Goal: Navigation & Orientation: Find specific page/section

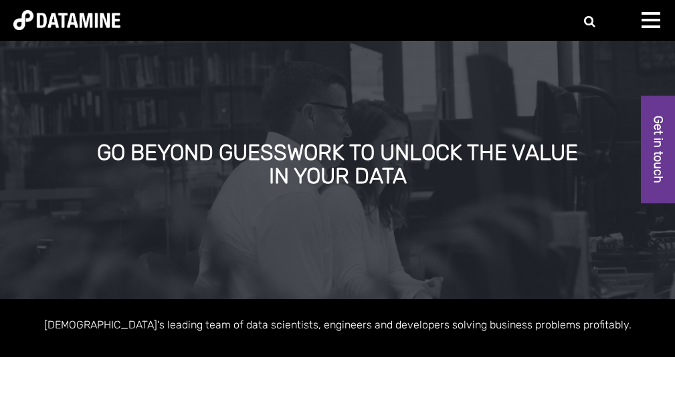
click at [649, 39] on div "About Us The Datamine Story Our People Our Values Our Process Our Partners What…" at bounding box center [337, 20] width 675 height 41
click at [642, 18] on div at bounding box center [655, 25] width 27 height 27
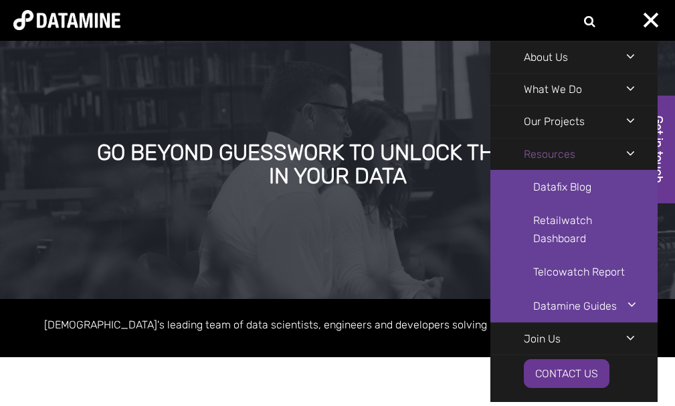
click at [563, 147] on link "Resources" at bounding box center [550, 154] width 118 height 31
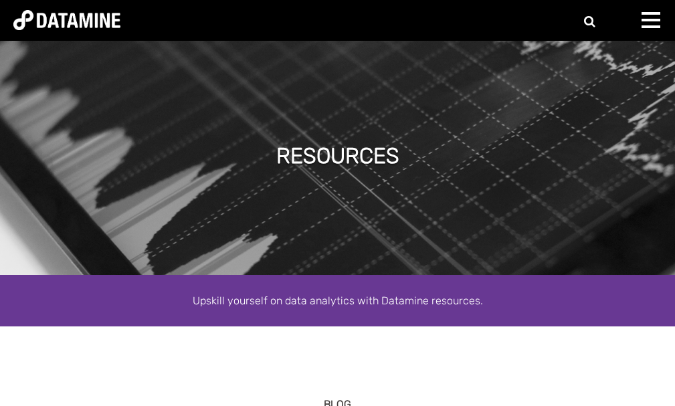
click at [643, 20] on span at bounding box center [651, 20] width 19 height 3
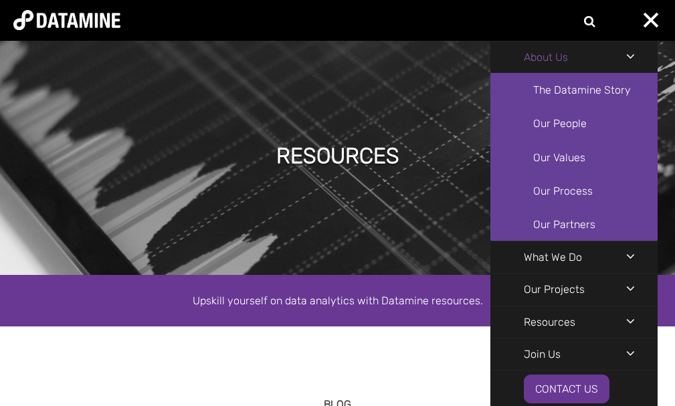
click at [571, 64] on link "About Us" at bounding box center [546, 56] width 111 height 31
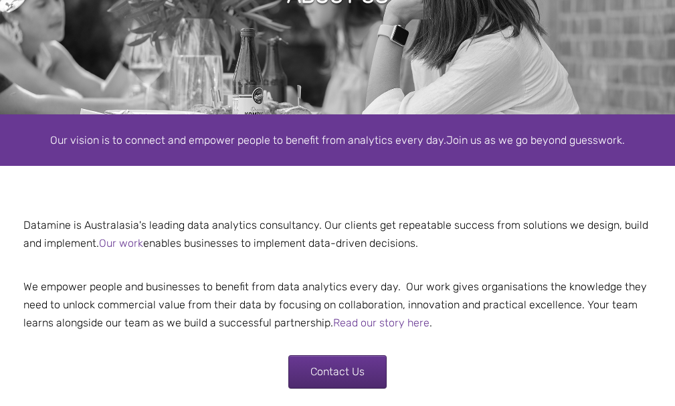
scroll to position [201, 0]
